Goal: Transaction & Acquisition: Download file/media

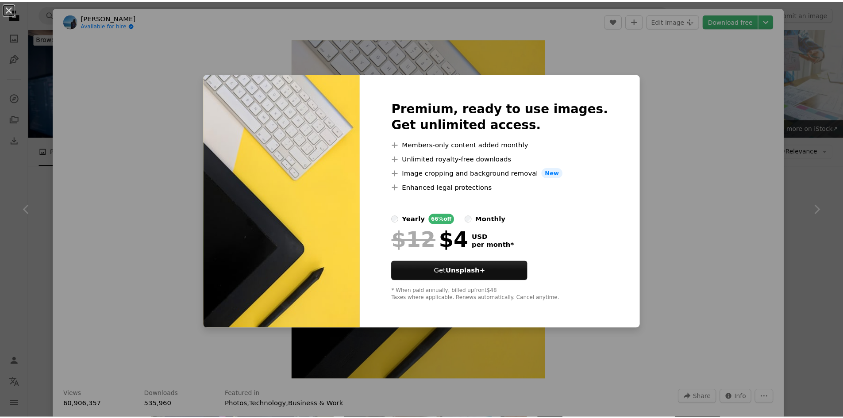
scroll to position [2354, 0]
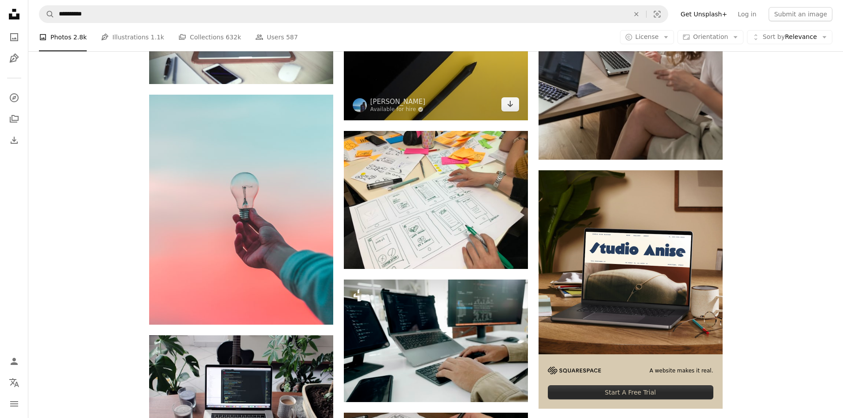
scroll to position [2584, 0]
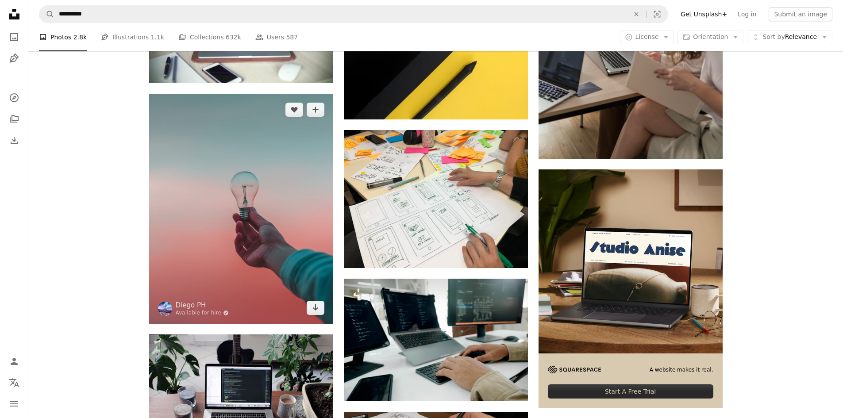
click at [303, 179] on img at bounding box center [241, 209] width 184 height 230
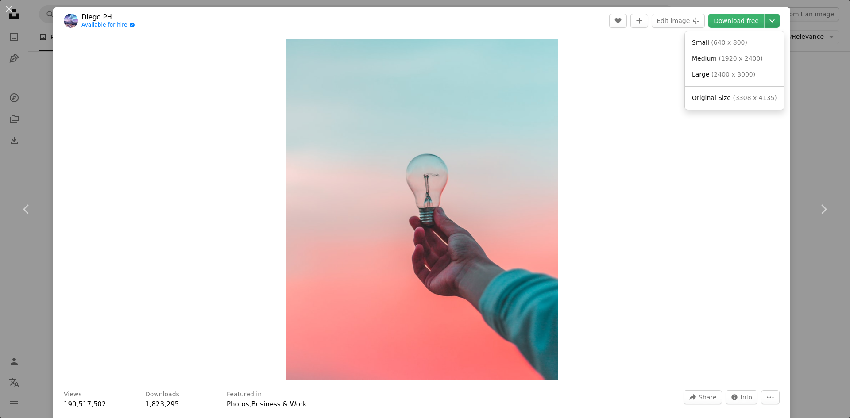
click at [769, 20] on icon "Choose download size" at bounding box center [771, 20] width 5 height 3
click at [739, 59] on span "( 1920 x 2400 )" at bounding box center [740, 58] width 44 height 7
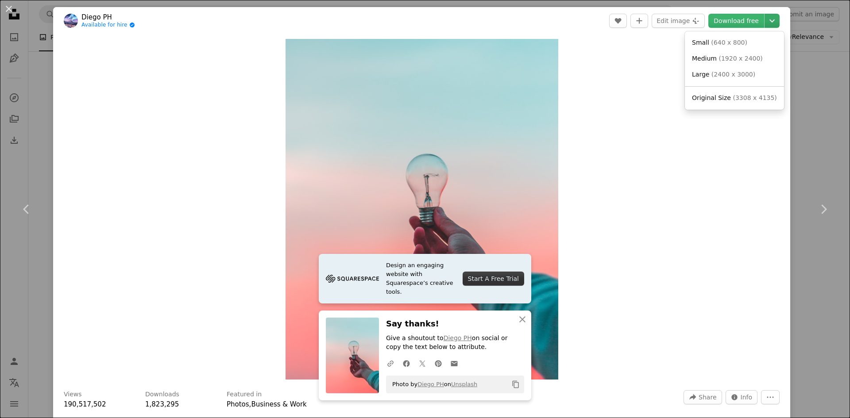
click at [767, 18] on icon "Chevron down" at bounding box center [772, 20] width 14 height 11
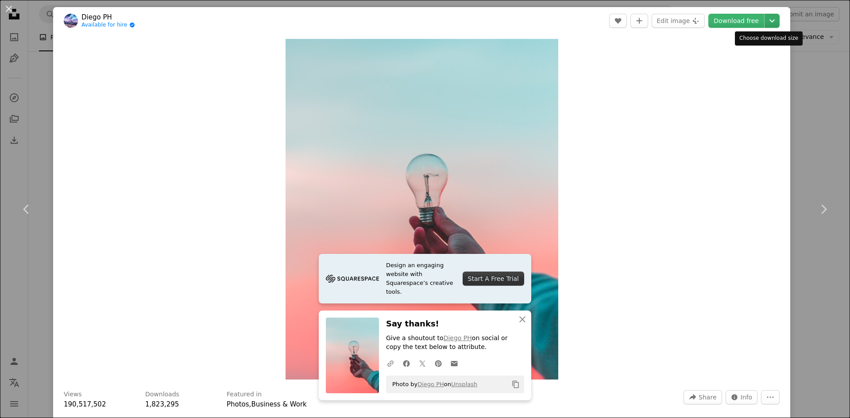
click at [767, 27] on button "Chevron down" at bounding box center [771, 21] width 15 height 14
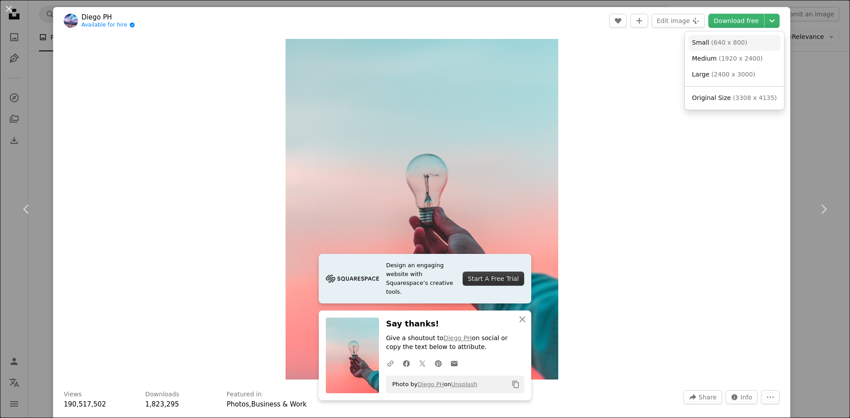
click at [728, 45] on span "( 640 x 800 )" at bounding box center [729, 42] width 36 height 7
click at [517, 321] on icon "An X shape" at bounding box center [522, 319] width 11 height 11
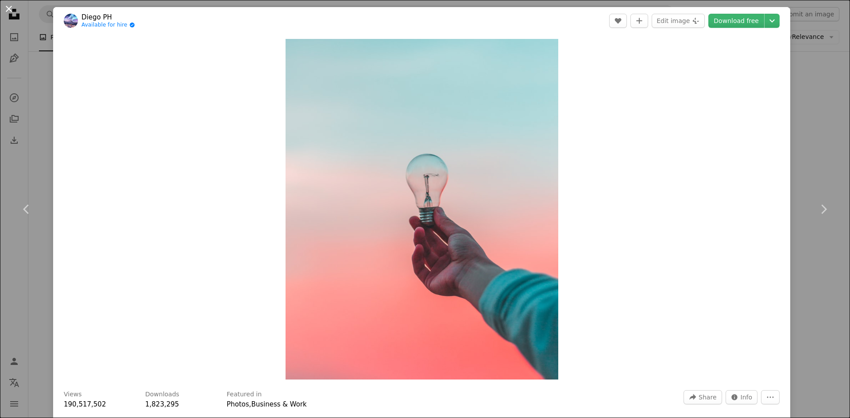
click at [8, 9] on button "An X shape" at bounding box center [9, 9] width 11 height 11
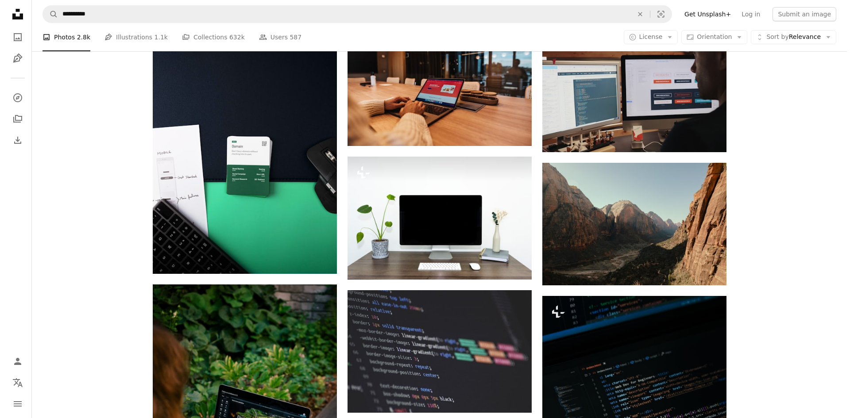
scroll to position [3133, 0]
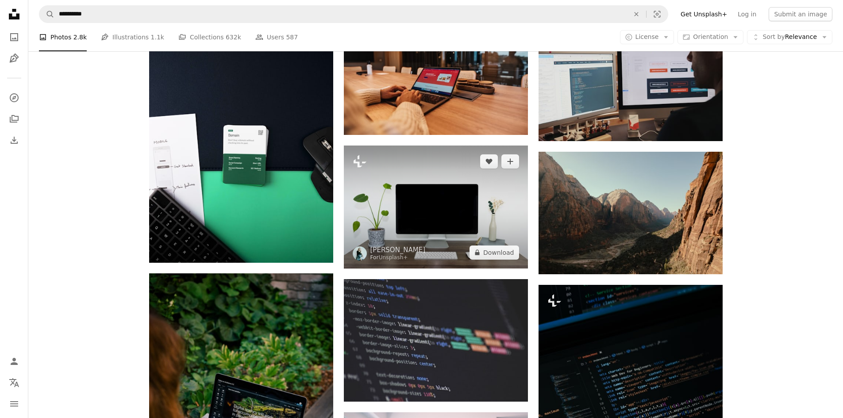
click at [432, 215] on img at bounding box center [436, 207] width 184 height 123
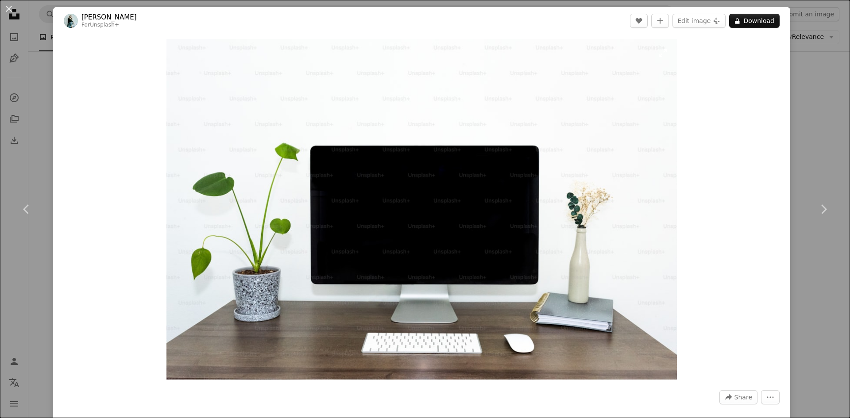
click at [475, 229] on img "Zoom in on this image" at bounding box center [421, 209] width 511 height 341
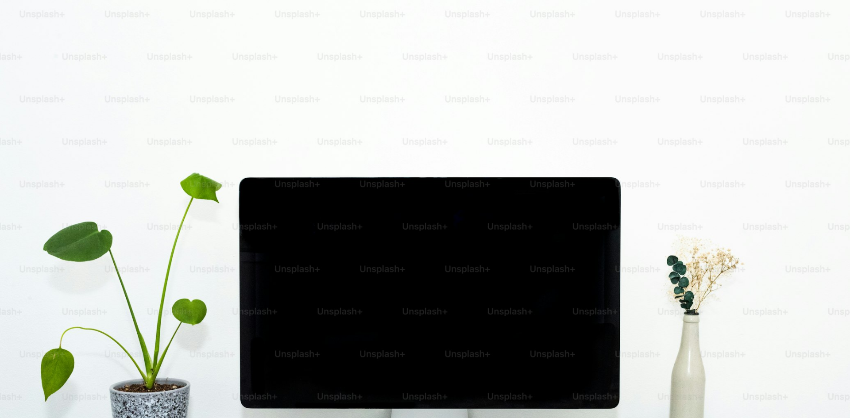
scroll to position [70, 0]
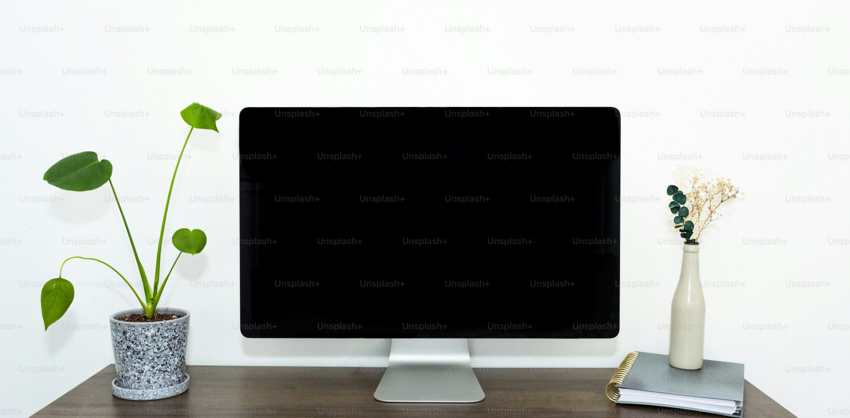
click at [475, 229] on img "Zoom out on this image" at bounding box center [425, 213] width 850 height 568
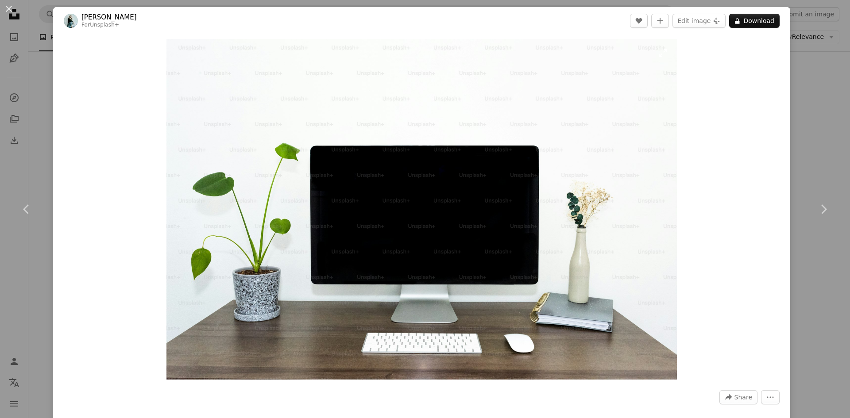
click at [475, 229] on img "Zoom in on this image" at bounding box center [421, 209] width 511 height 341
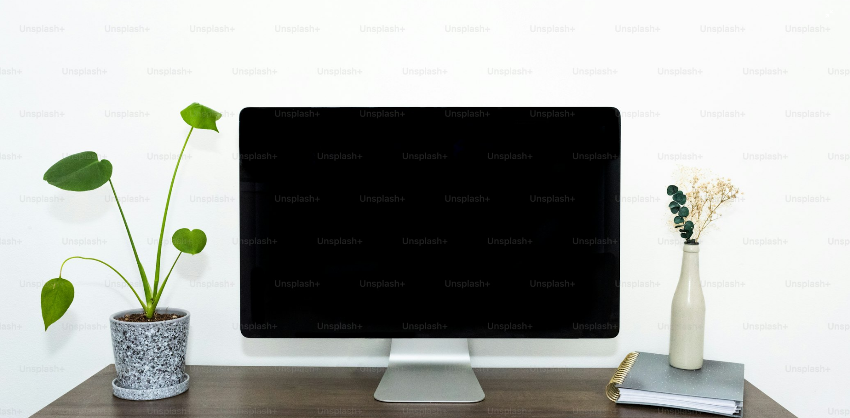
click at [632, 127] on img "Zoom out on this image" at bounding box center [425, 213] width 850 height 568
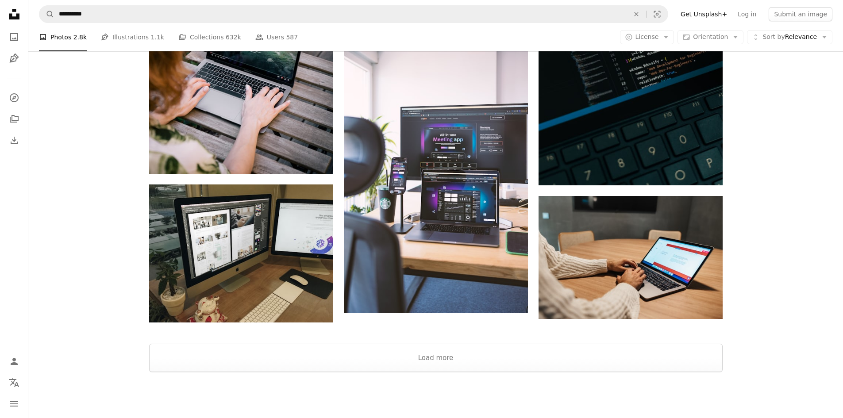
scroll to position [3501, 0]
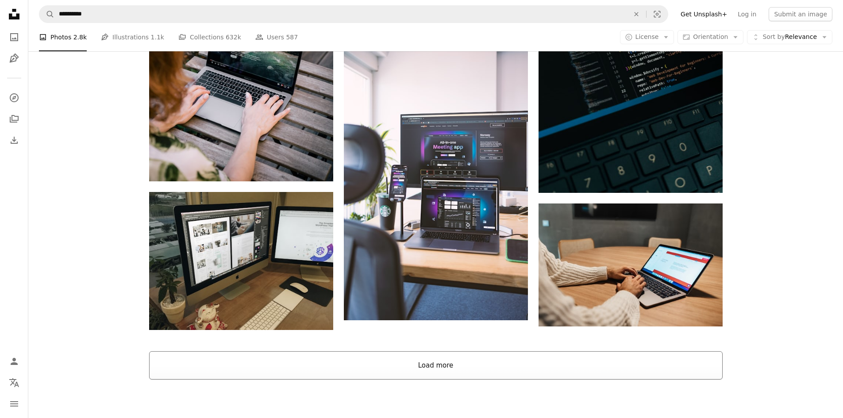
click at [465, 365] on button "Load more" at bounding box center [435, 365] width 573 height 28
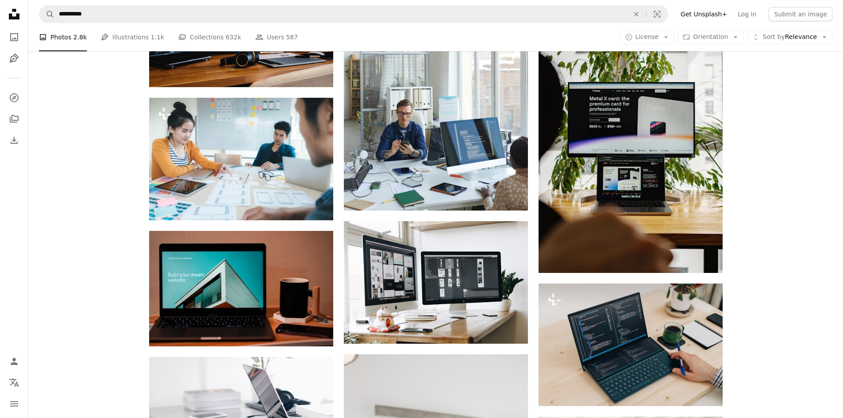
scroll to position [4315, 0]
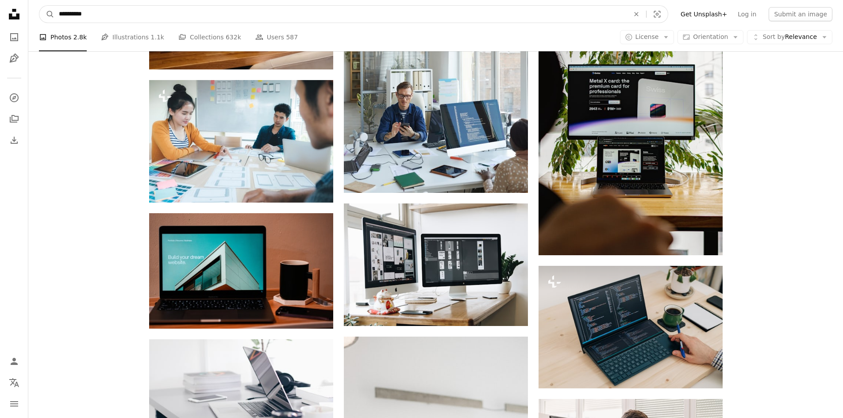
click at [158, 21] on input "**********" at bounding box center [340, 14] width 572 height 17
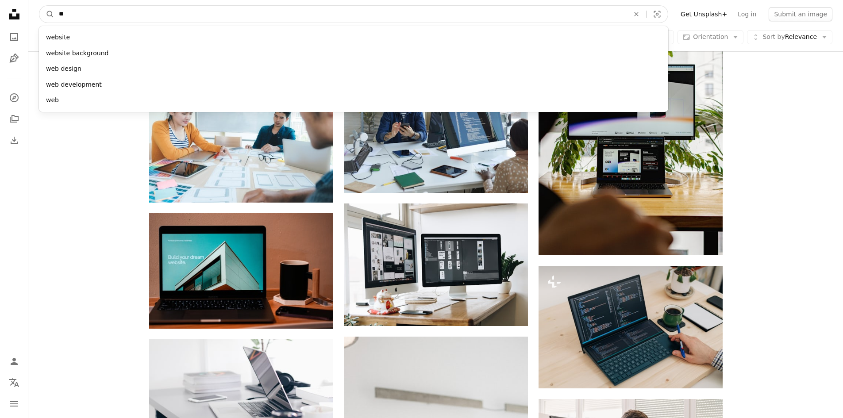
type input "*"
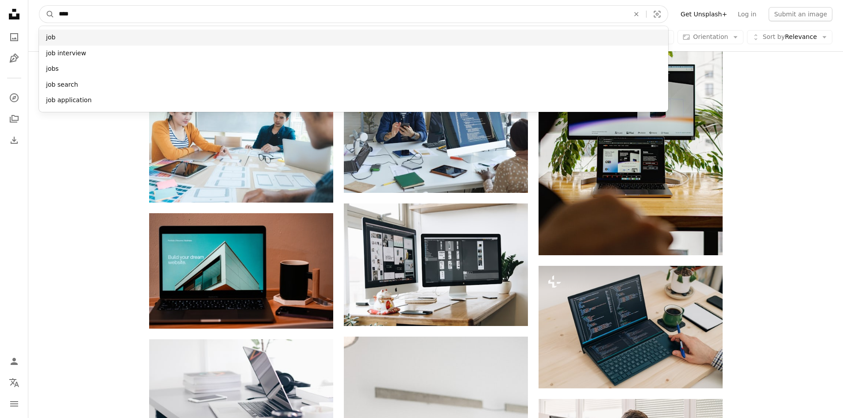
type input "***"
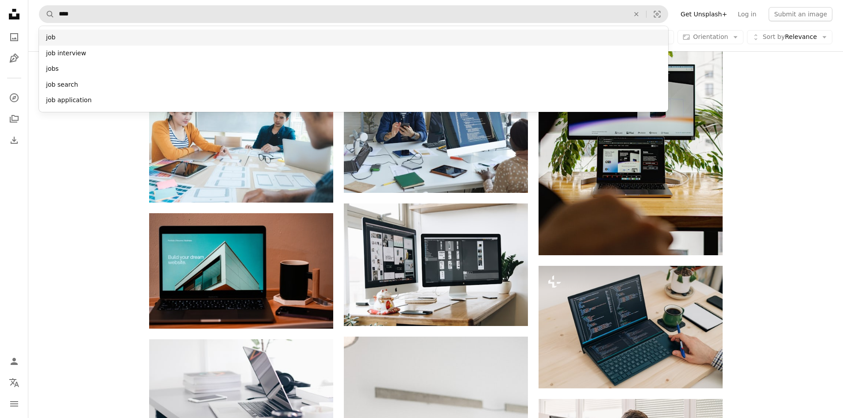
click at [57, 36] on div "job" at bounding box center [353, 38] width 629 height 16
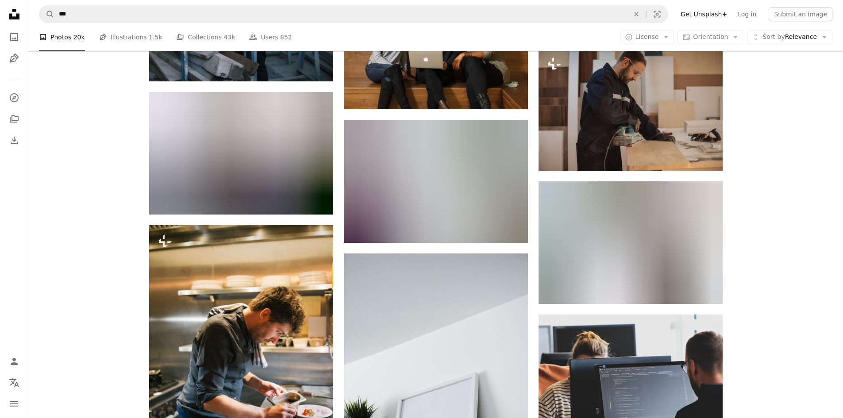
scroll to position [6956, 0]
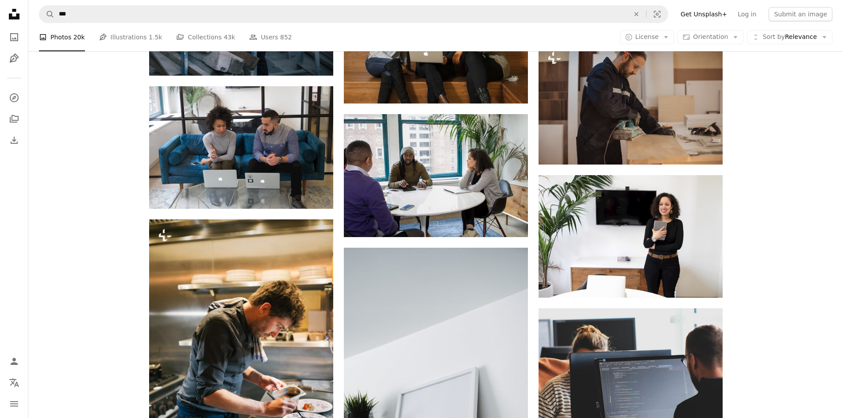
click at [2, 19] on nav "Unsplash logo Unsplash Home A photo Pen Tool A compass A stack of folders Downl…" at bounding box center [14, 209] width 28 height 418
